Goal: Find specific page/section

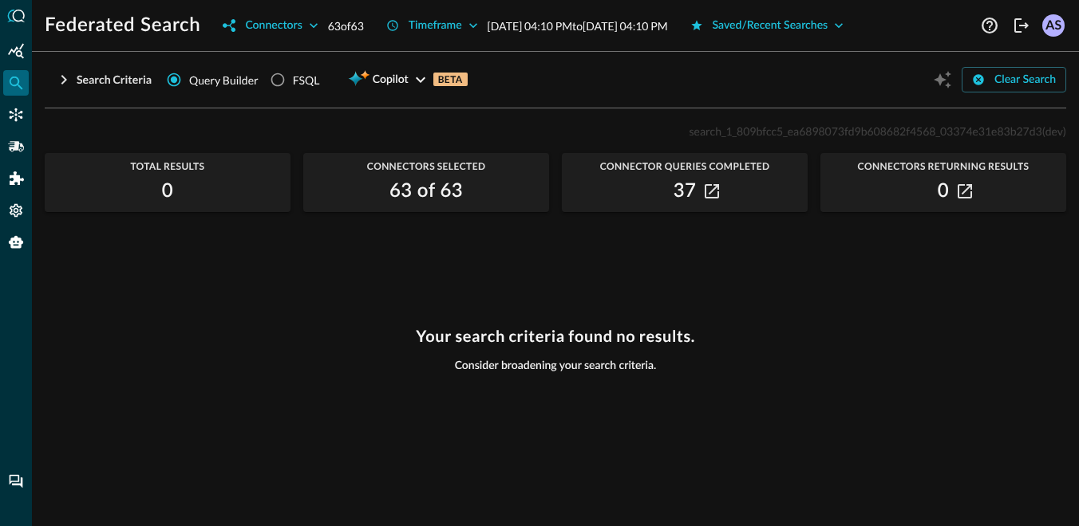
click at [533, 333] on h3 "Your search criteria found no results." at bounding box center [555, 336] width 279 height 19
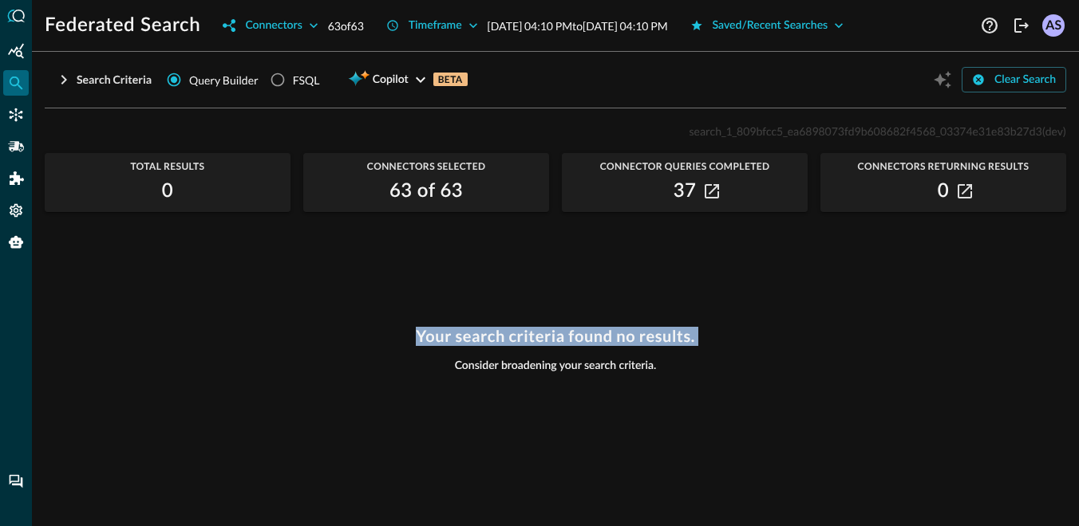
click at [537, 364] on span "Consider broadening your search criteria." at bounding box center [556, 366] width 202 height 14
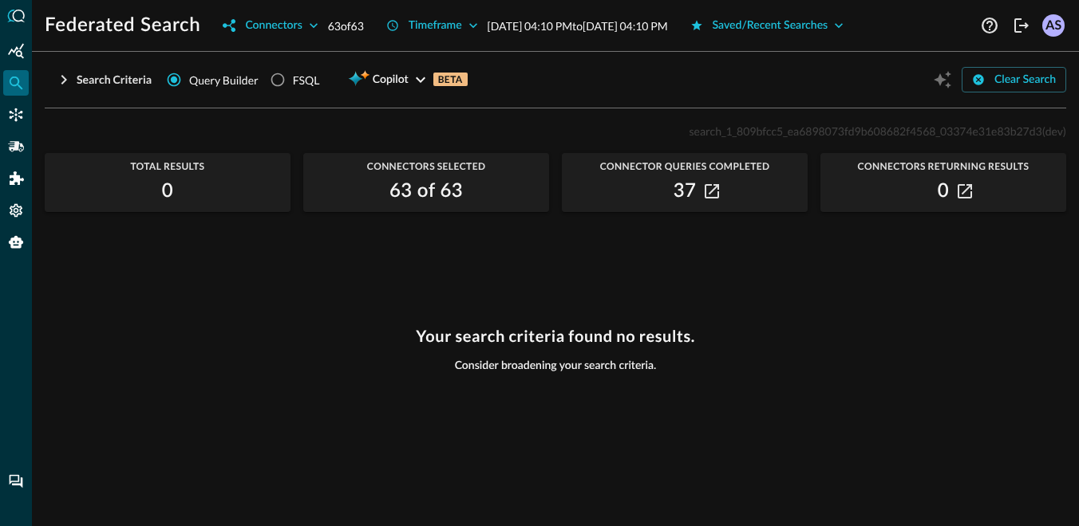
click at [537, 364] on span "Consider broadening your search criteria." at bounding box center [556, 366] width 202 height 14
click at [536, 328] on h3 "Your search criteria found no results." at bounding box center [555, 336] width 279 height 19
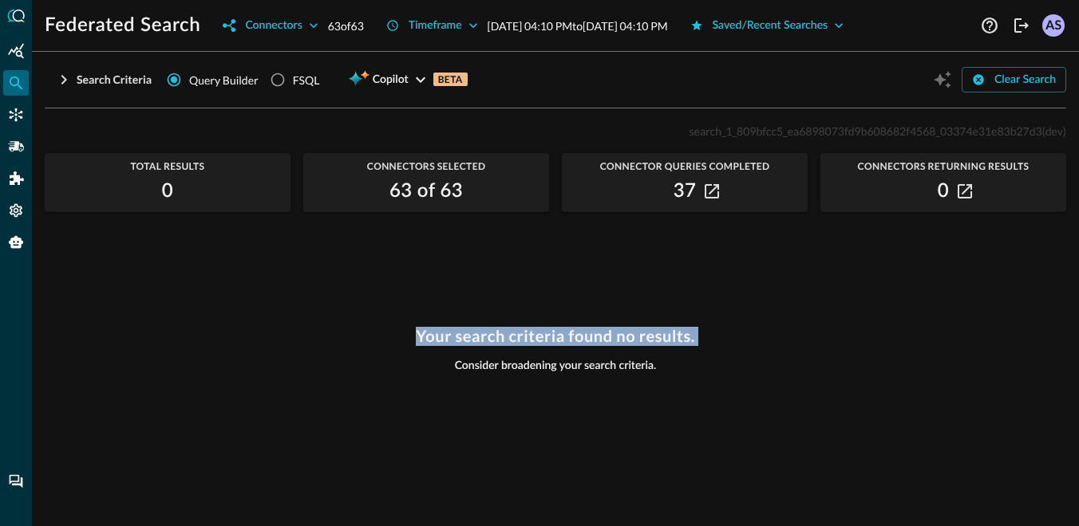
click at [536, 328] on h3 "Your search criteria found no results." at bounding box center [555, 336] width 279 height 19
click at [538, 329] on h3 "Your search criteria found no results." at bounding box center [555, 336] width 279 height 19
